Goal: Task Accomplishment & Management: Manage account settings

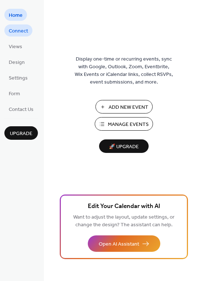
click at [20, 31] on span "Connect" at bounding box center [18, 31] width 19 height 8
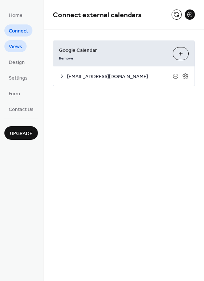
click at [15, 46] on span "Views" at bounding box center [15, 47] width 13 height 8
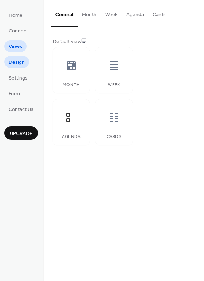
click at [18, 62] on span "Design" at bounding box center [17, 63] width 16 height 8
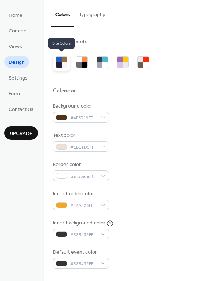
click at [61, 62] on div at bounding box center [58, 64] width 5 height 5
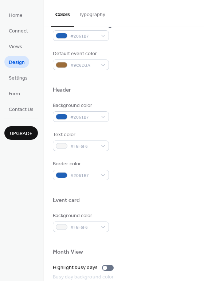
scroll to position [312, 0]
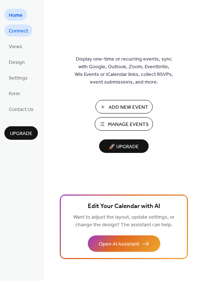
click at [16, 32] on span "Connect" at bounding box center [18, 31] width 19 height 8
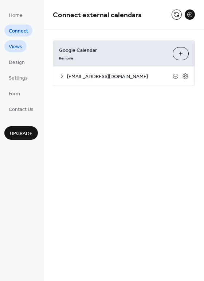
click at [18, 47] on span "Views" at bounding box center [15, 47] width 13 height 8
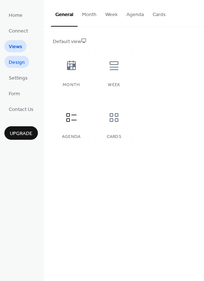
click at [9, 64] on span "Design" at bounding box center [17, 63] width 16 height 8
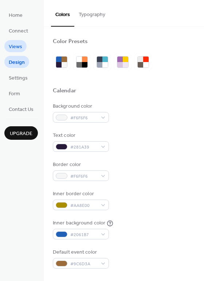
click at [21, 51] on span "Views" at bounding box center [15, 47] width 13 height 8
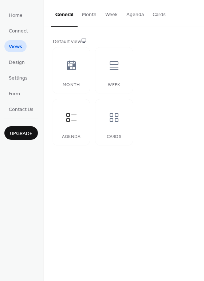
click at [90, 14] on button "Month" at bounding box center [89, 13] width 23 height 26
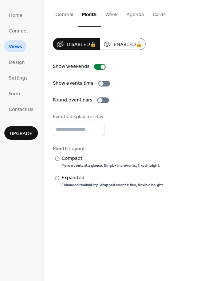
click at [68, 17] on button "General" at bounding box center [64, 13] width 27 height 26
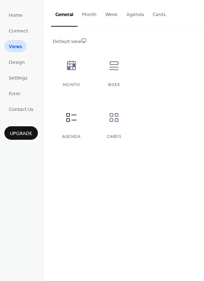
click at [136, 18] on button "Agenda" at bounding box center [135, 13] width 26 height 26
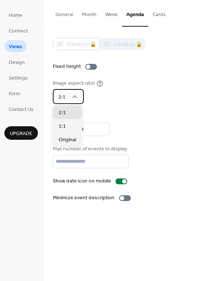
click at [75, 96] on icon at bounding box center [74, 96] width 7 height 7
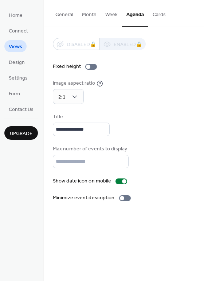
click at [124, 71] on div "**********" at bounding box center [124, 120] width 142 height 164
click at [19, 62] on span "Design" at bounding box center [17, 63] width 16 height 8
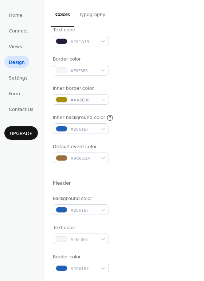
scroll to position [109, 0]
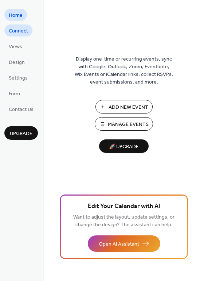
click at [18, 27] on span "Connect" at bounding box center [18, 31] width 19 height 8
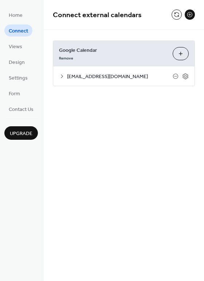
click at [177, 20] on div "Connect external calendars" at bounding box center [124, 15] width 160 height 30
click at [174, 13] on button at bounding box center [177, 14] width 10 height 10
click at [22, 18] on span "Home" at bounding box center [16, 16] width 14 height 8
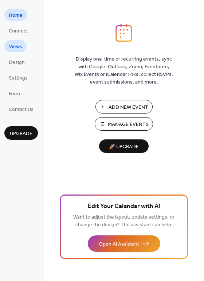
click at [11, 46] on span "Views" at bounding box center [15, 47] width 13 height 8
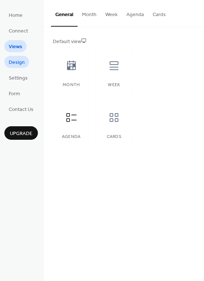
click at [18, 61] on span "Design" at bounding box center [17, 63] width 16 height 8
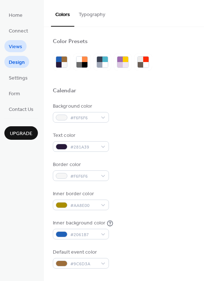
click at [16, 50] on span "Views" at bounding box center [15, 47] width 13 height 8
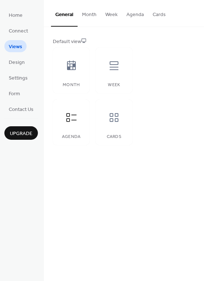
click at [141, 18] on button "Agenda" at bounding box center [135, 13] width 26 height 26
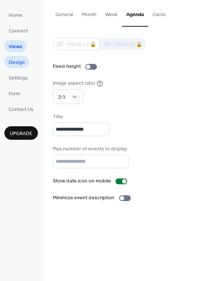
click at [16, 61] on span "Design" at bounding box center [17, 63] width 16 height 8
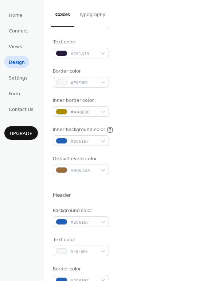
scroll to position [101, 0]
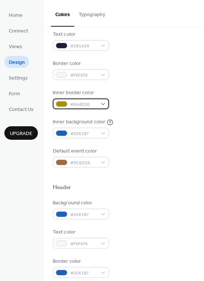
click at [90, 105] on span "#AA8E00" at bounding box center [83, 105] width 27 height 8
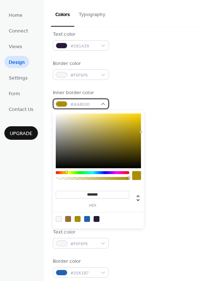
click at [78, 105] on span "#AA8E00" at bounding box center [83, 105] width 27 height 8
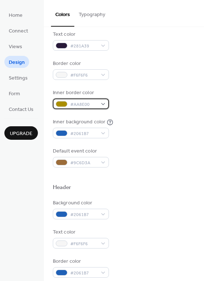
click at [90, 102] on span "#AA8E00" at bounding box center [83, 105] width 27 height 8
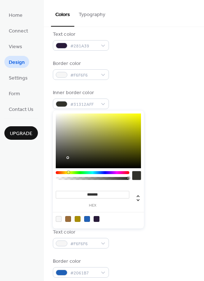
type input "*******"
drag, startPoint x: 82, startPoint y: 150, endPoint x: 76, endPoint y: 167, distance: 17.6
click at [76, 167] on div at bounding box center [98, 140] width 85 height 55
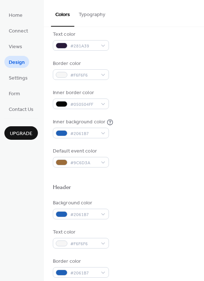
click at [139, 85] on div "Background color #F6F6F6 Text color #281A39 Border color #F6F6F6 Inner border c…" at bounding box center [124, 84] width 142 height 166
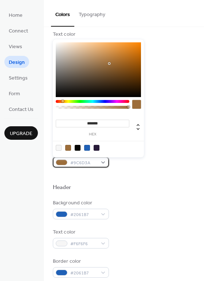
click at [91, 166] on span "#9C6D3A" at bounding box center [83, 163] width 27 height 8
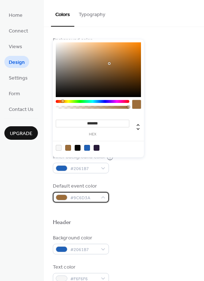
scroll to position [65, 0]
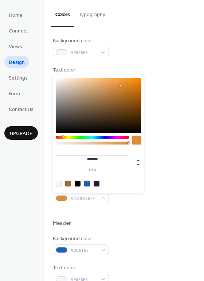
type input "*******"
drag, startPoint x: 120, startPoint y: 86, endPoint x: 124, endPoint y: 86, distance: 4.4
click at [124, 86] on div at bounding box center [98, 105] width 85 height 55
click at [97, 208] on div at bounding box center [124, 211] width 142 height 16
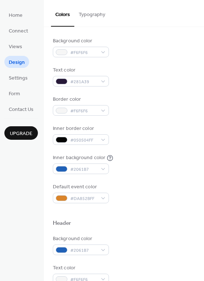
click at [92, 148] on div "Background color #F6F6F6 Text color #281A39 Border color #F6F6F6 Inner border c…" at bounding box center [124, 120] width 142 height 166
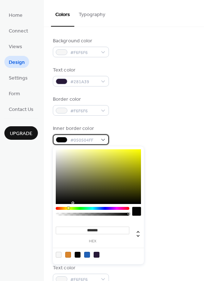
click at [91, 142] on span "#050504FF" at bounding box center [83, 140] width 27 height 8
click at [154, 120] on div "Background color #F6F6F6 Text color #281A39 Border color #F6F6F6 Inner border c…" at bounding box center [124, 120] width 142 height 166
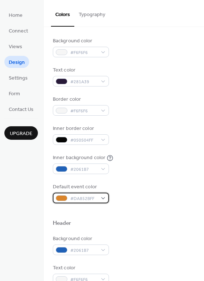
click at [88, 202] on span "#DA852BFF" at bounding box center [83, 199] width 27 height 8
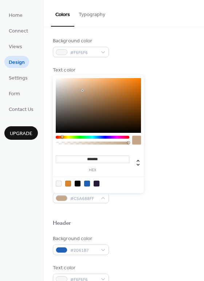
drag, startPoint x: 120, startPoint y: 97, endPoint x: 82, endPoint y: 90, distance: 38.6
click at [82, 90] on div at bounding box center [98, 105] width 85 height 55
click at [89, 184] on div at bounding box center [87, 184] width 6 height 6
type input "*******"
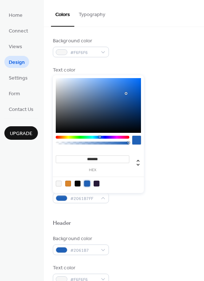
click at [143, 203] on div "Default event color #2061B7FF" at bounding box center [124, 193] width 142 height 20
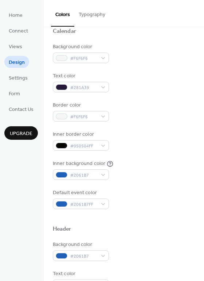
scroll to position [0, 0]
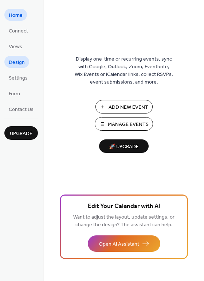
click at [19, 59] on span "Design" at bounding box center [17, 63] width 16 height 8
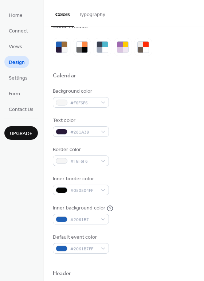
scroll to position [22, 0]
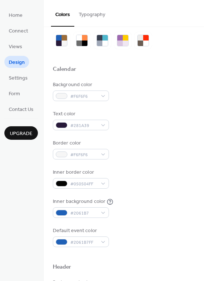
click at [91, 20] on button "Typography" at bounding box center [91, 13] width 35 height 26
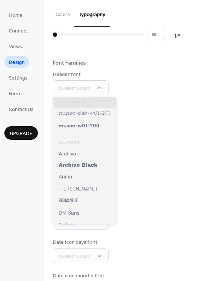
click at [113, 77] on div "Header font Currently Used" at bounding box center [124, 83] width 142 height 24
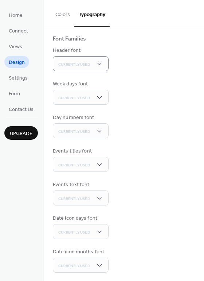
scroll to position [48, 0]
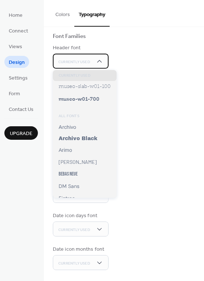
click at [101, 66] on div "Currently Used" at bounding box center [81, 61] width 56 height 15
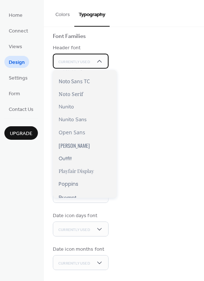
scroll to position [380, 0]
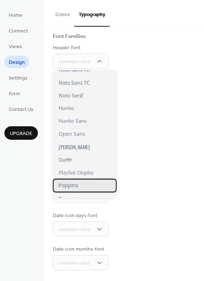
click at [76, 183] on span "Poppins" at bounding box center [69, 186] width 20 height 8
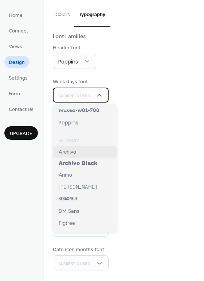
scroll to position [38, 0]
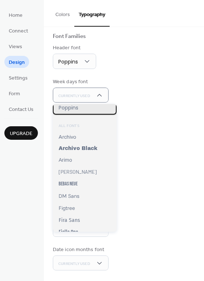
click at [73, 108] on span "Poppins" at bounding box center [69, 108] width 20 height 8
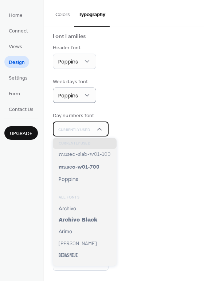
click at [89, 128] on span "Currently Used" at bounding box center [74, 129] width 32 height 5
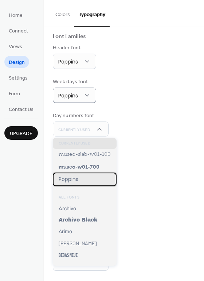
click at [77, 179] on span "Poppins" at bounding box center [69, 179] width 20 height 8
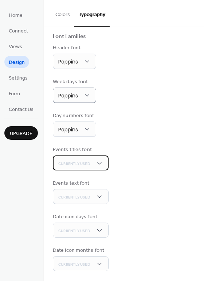
click at [85, 159] on span "Currently Used" at bounding box center [74, 164] width 32 height 10
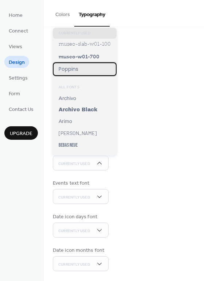
click at [76, 69] on span "Poppins" at bounding box center [69, 69] width 20 height 8
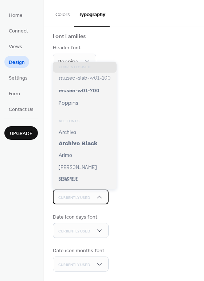
click at [94, 194] on div "Currently Used" at bounding box center [81, 196] width 56 height 15
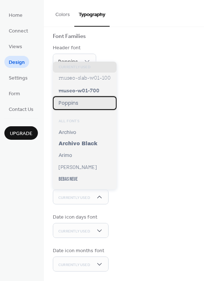
click at [80, 99] on div "Poppins" at bounding box center [85, 102] width 64 height 13
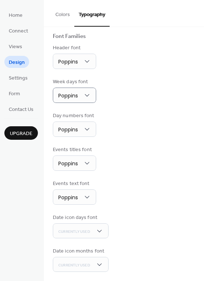
scroll to position [50, 0]
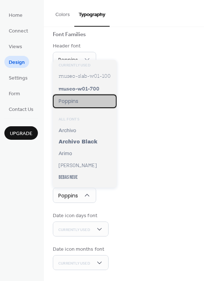
click at [78, 101] on span "Poppins" at bounding box center [69, 101] width 20 height 8
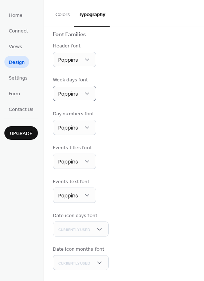
click at [132, 155] on div "Events titles font Poppins" at bounding box center [124, 156] width 142 height 25
click at [95, 230] on div "Currently Used" at bounding box center [81, 228] width 56 height 15
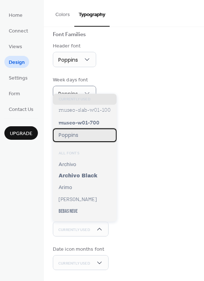
click at [84, 134] on div "Poppins" at bounding box center [85, 134] width 64 height 13
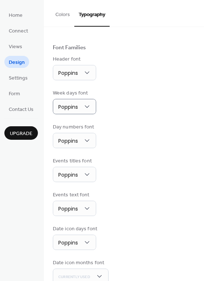
scroll to position [50, 0]
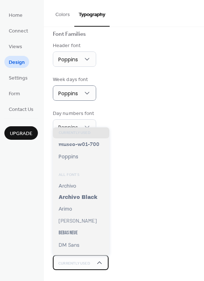
click at [88, 268] on div "Currently Used" at bounding box center [81, 262] width 56 height 15
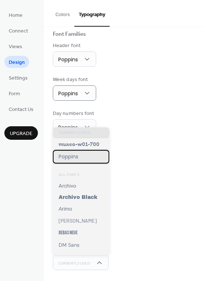
click at [81, 154] on div "Poppins" at bounding box center [81, 156] width 57 height 13
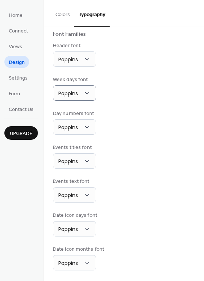
click at [131, 178] on div "Events text font Poppins" at bounding box center [124, 190] width 142 height 25
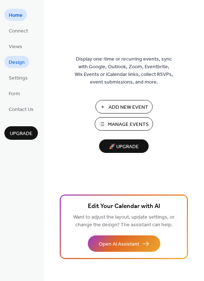
click at [15, 63] on span "Design" at bounding box center [17, 63] width 16 height 8
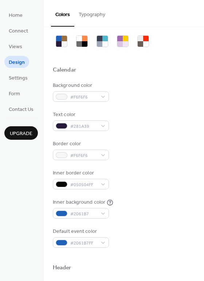
scroll to position [26, 0]
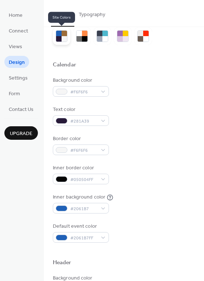
click at [60, 39] on div at bounding box center [58, 38] width 5 height 5
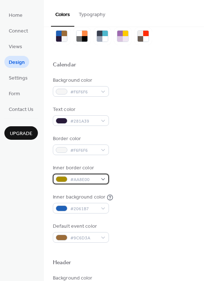
click at [75, 176] on span "#AA8E00" at bounding box center [83, 180] width 27 height 8
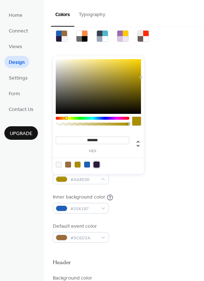
click at [96, 164] on div at bounding box center [97, 165] width 6 height 6
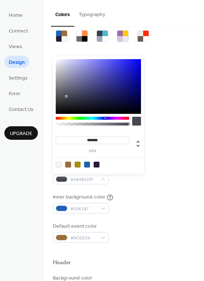
type input "*******"
drag, startPoint x: 100, startPoint y: 100, endPoint x: 66, endPoint y: 96, distance: 34.5
click at [66, 96] on div at bounding box center [98, 86] width 85 height 55
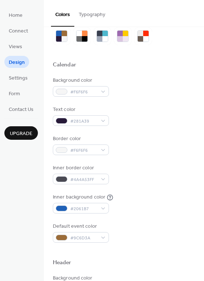
click at [166, 172] on div "Inner border color #4A4A53FF" at bounding box center [124, 174] width 142 height 20
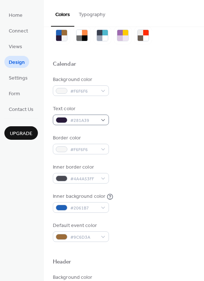
scroll to position [26, 0]
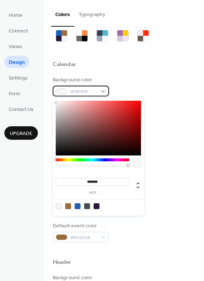
click at [78, 91] on span "#F6F6F6" at bounding box center [83, 92] width 27 height 8
click at [59, 207] on div at bounding box center [59, 206] width 6 height 6
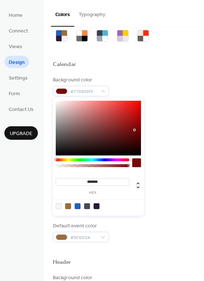
click at [135, 130] on div at bounding box center [98, 128] width 85 height 55
click at [59, 206] on div at bounding box center [59, 206] width 6 height 6
type input "*******"
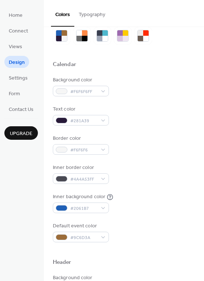
click at [155, 83] on div "Background color #F6F6F6FF" at bounding box center [124, 86] width 142 height 20
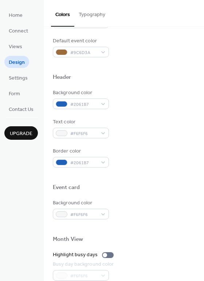
scroll to position [209, 0]
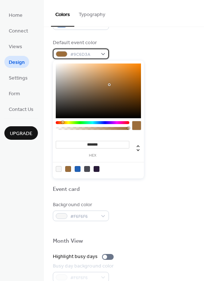
click at [94, 56] on span "#9C6D3A" at bounding box center [83, 55] width 27 height 8
click at [88, 170] on div at bounding box center [87, 169] width 6 height 6
type input "*******"
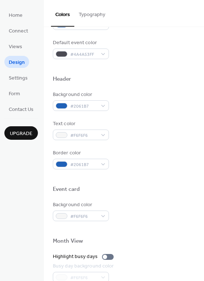
click at [179, 66] on div at bounding box center [124, 67] width 142 height 16
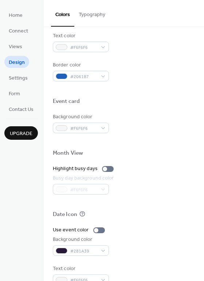
scroll to position [312, 0]
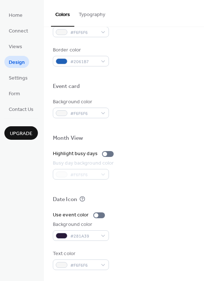
click at [121, 215] on div "Use event color" at bounding box center [124, 215] width 142 height 8
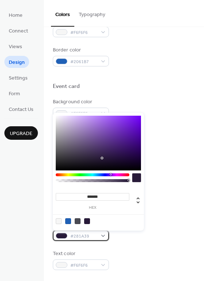
click at [84, 231] on div "#281A39" at bounding box center [81, 235] width 56 height 11
click at [88, 221] on div at bounding box center [87, 221] width 6 height 6
click at [75, 222] on div at bounding box center [78, 221] width 6 height 6
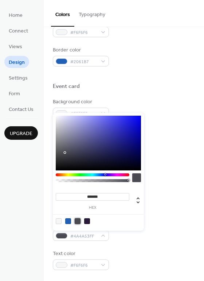
click at [87, 222] on div at bounding box center [87, 221] width 6 height 6
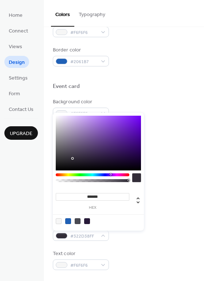
type input "*******"
drag, startPoint x: 104, startPoint y: 160, endPoint x: 72, endPoint y: 159, distance: 31.4
click at [72, 159] on div at bounding box center [98, 143] width 85 height 55
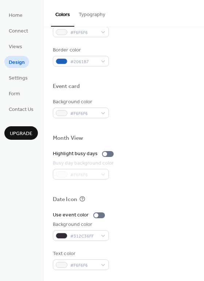
click at [171, 165] on div "Busy day background color #F6F6F6" at bounding box center [124, 169] width 142 height 20
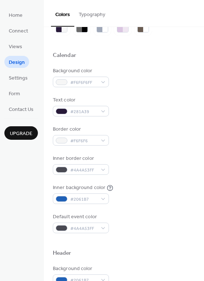
scroll to position [0, 0]
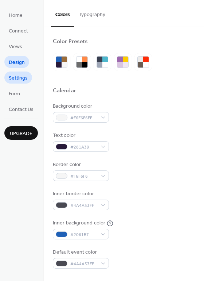
click at [22, 79] on span "Settings" at bounding box center [18, 78] width 19 height 8
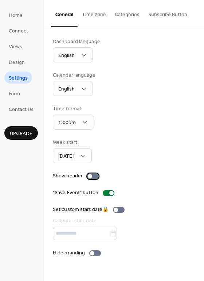
click at [92, 175] on div at bounding box center [93, 176] width 12 height 6
click at [92, 254] on div at bounding box center [92, 253] width 4 height 4
click at [92, 254] on div at bounding box center [95, 253] width 12 height 6
click at [122, 114] on div "Time format 1:00pm" at bounding box center [124, 117] width 142 height 24
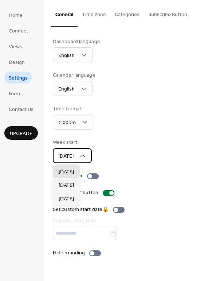
click at [74, 156] on span "[DATE]" at bounding box center [65, 156] width 15 height 10
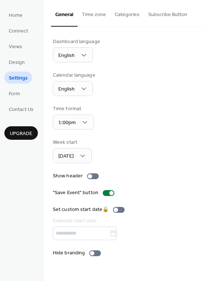
click at [123, 144] on div "Week start Sunday" at bounding box center [124, 151] width 142 height 24
click at [90, 20] on button "Time zone" at bounding box center [94, 13] width 33 height 26
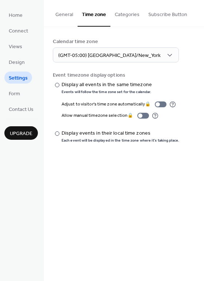
click at [117, 15] on button "Categories" at bounding box center [128, 13] width 34 height 26
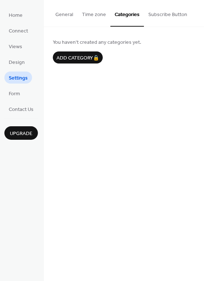
click at [162, 15] on button "Subscribe Button" at bounding box center [168, 13] width 48 height 26
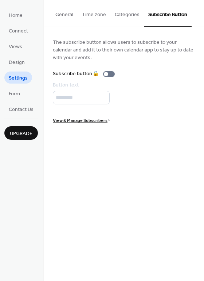
click at [64, 15] on button "General" at bounding box center [64, 13] width 27 height 26
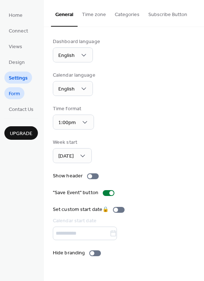
click at [18, 95] on span "Form" at bounding box center [14, 94] width 11 height 8
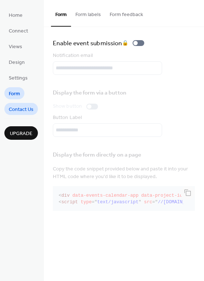
click at [22, 106] on span "Contact Us" at bounding box center [21, 110] width 25 height 8
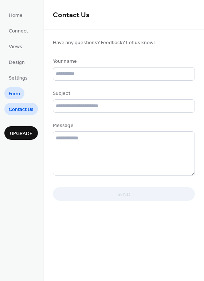
click at [16, 94] on span "Form" at bounding box center [14, 94] width 11 height 8
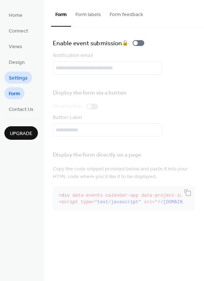
click at [18, 76] on span "Settings" at bounding box center [18, 78] width 19 height 8
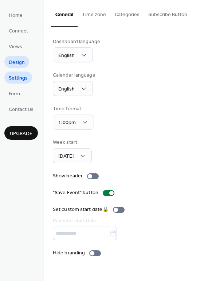
click at [16, 60] on span "Design" at bounding box center [17, 63] width 16 height 8
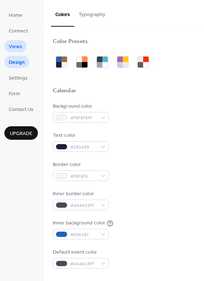
click at [16, 46] on span "Views" at bounding box center [15, 47] width 13 height 8
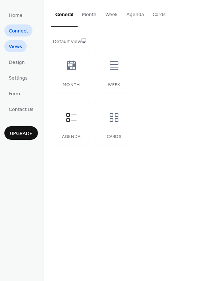
click at [16, 32] on span "Connect" at bounding box center [18, 31] width 19 height 8
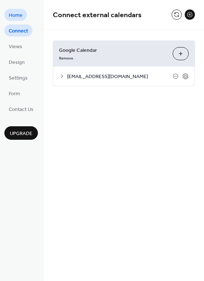
click at [16, 18] on span "Home" at bounding box center [16, 16] width 14 height 8
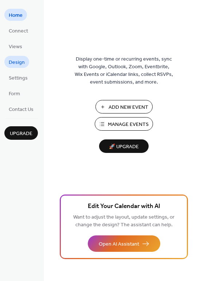
click at [18, 63] on span "Design" at bounding box center [17, 63] width 16 height 8
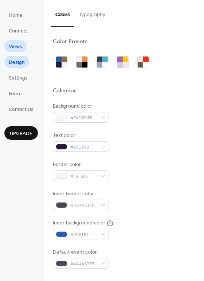
click at [21, 50] on span "Views" at bounding box center [15, 47] width 13 height 8
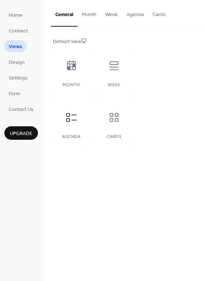
click at [132, 20] on button "Agenda" at bounding box center [135, 13] width 26 height 26
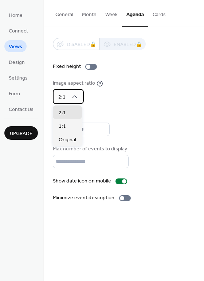
click at [81, 100] on div "2:1" at bounding box center [68, 96] width 31 height 15
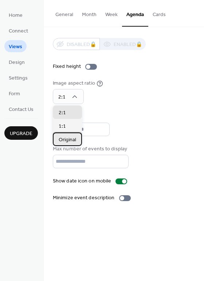
click at [71, 138] on span "Original" at bounding box center [68, 140] width 18 height 8
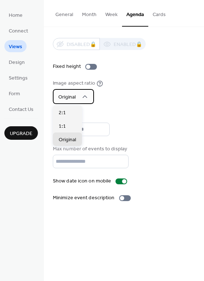
click at [78, 98] on div "Original" at bounding box center [73, 96] width 41 height 15
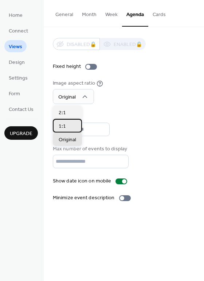
click at [67, 129] on div "1:1" at bounding box center [67, 125] width 29 height 13
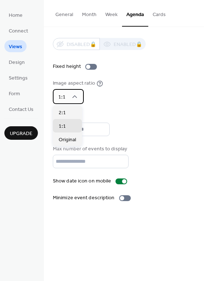
click at [74, 103] on div "1:1" at bounding box center [68, 96] width 31 height 15
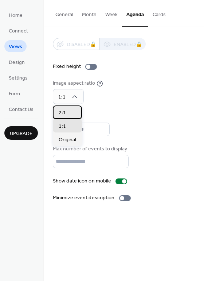
click at [64, 112] on span "2:1" at bounding box center [62, 113] width 7 height 8
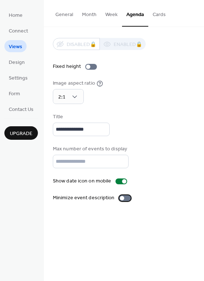
click at [122, 199] on div at bounding box center [125, 198] width 12 height 6
click at [90, 65] on div at bounding box center [91, 67] width 12 height 6
click at [59, 18] on button "General" at bounding box center [64, 13] width 27 height 26
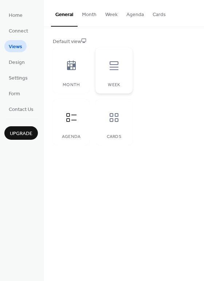
click at [113, 76] on div at bounding box center [114, 66] width 22 height 22
click at [73, 114] on icon at bounding box center [72, 118] width 12 height 12
click at [13, 34] on span "Connect" at bounding box center [18, 31] width 19 height 8
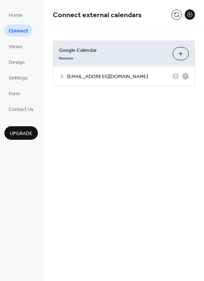
click at [12, 24] on ul "Home Connect Views Design Settings Form Contact Us" at bounding box center [21, 62] width 34 height 106
click at [15, 15] on span "Home" at bounding box center [16, 16] width 14 height 8
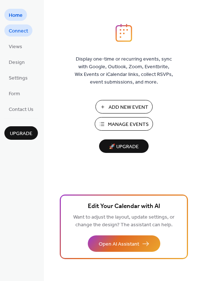
click at [18, 28] on span "Connect" at bounding box center [18, 31] width 19 height 8
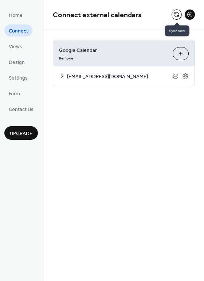
click at [175, 17] on button at bounding box center [177, 14] width 10 height 10
click at [17, 80] on span "Settings" at bounding box center [18, 78] width 19 height 8
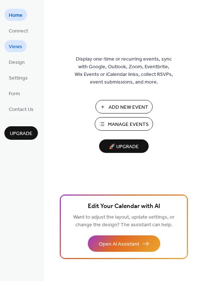
click at [17, 43] on span "Views" at bounding box center [15, 47] width 13 height 8
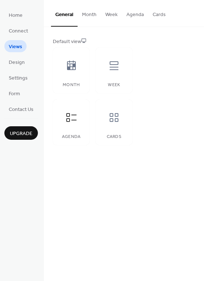
click at [132, 21] on button "Agenda" at bounding box center [135, 13] width 26 height 26
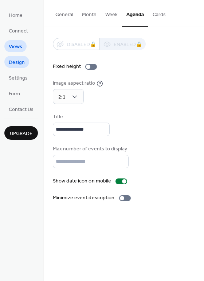
click at [23, 64] on span "Design" at bounding box center [17, 63] width 16 height 8
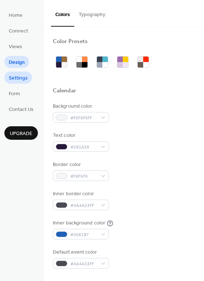
click at [21, 78] on span "Settings" at bounding box center [18, 78] width 19 height 8
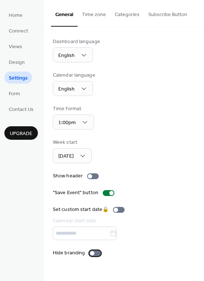
click at [93, 254] on div at bounding box center [95, 253] width 12 height 6
